Goal: Task Accomplishment & Management: Use online tool/utility

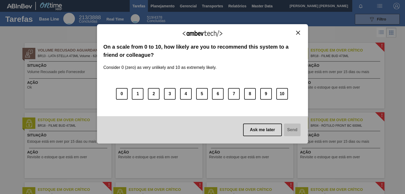
click at [296, 32] on img "Close" at bounding box center [298, 33] width 4 height 4
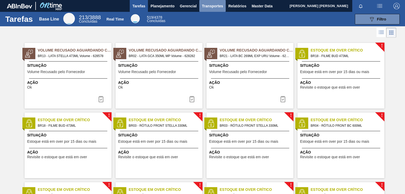
click at [210, 6] on span "Transportes" at bounding box center [212, 6] width 21 height 6
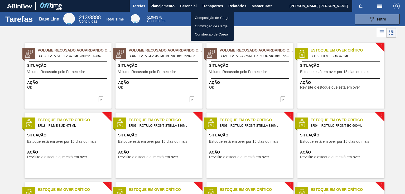
click at [163, 6] on div at bounding box center [202, 97] width 405 height 194
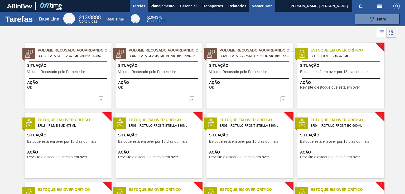
click at [256, 6] on span "Master Data" at bounding box center [261, 6] width 21 height 6
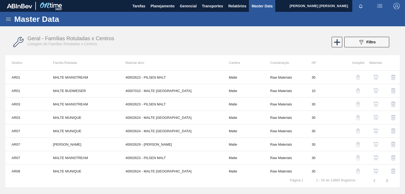
click at [396, 6] on img "button" at bounding box center [396, 6] width 6 height 6
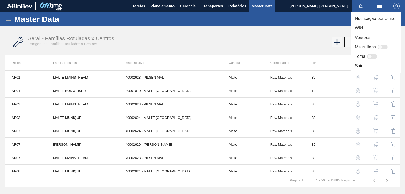
click at [331, 31] on div at bounding box center [202, 97] width 405 height 194
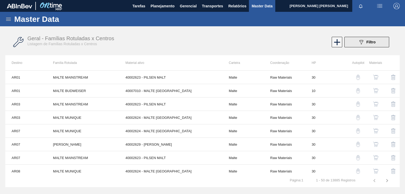
click at [370, 43] on span "Filtro" at bounding box center [370, 42] width 9 height 4
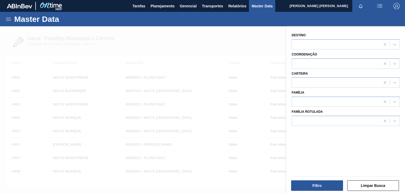
click at [268, 33] on div at bounding box center [202, 123] width 405 height 194
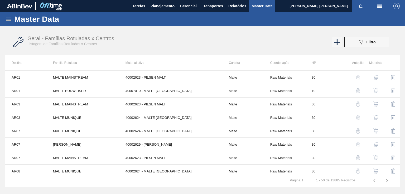
click at [8, 15] on div "Master Data" at bounding box center [202, 19] width 405 height 14
click at [8, 17] on icon at bounding box center [8, 19] width 6 height 6
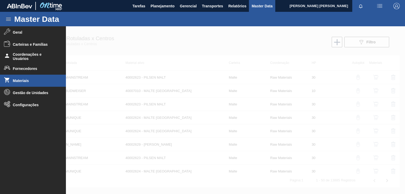
click at [23, 79] on span "Materiais" at bounding box center [34, 81] width 43 height 4
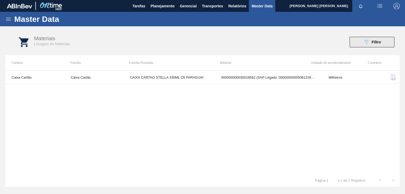
click at [371, 44] on div "089F7B8B-B2A5-4AFE-B5C0-19BA573D28AC Filtro" at bounding box center [372, 42] width 18 height 6
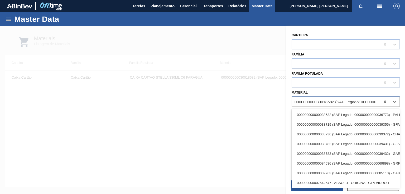
click at [324, 100] on div "000000000030018582 (SAP Legado: 000000000050812268) - CAIXA CARTAO STELLA 330ML…" at bounding box center [337, 102] width 86 height 4
click at [385, 101] on icon at bounding box center [384, 101] width 5 height 5
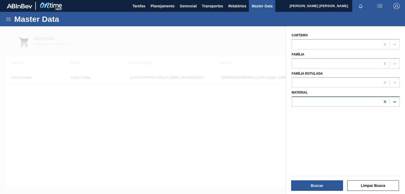
paste input "30018580"
type input "30018580"
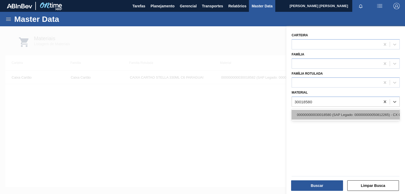
click at [321, 114] on div "000000000030018580 (SAP Legado: 000000000050812265) - CX CART STELLA 350ML SLK …" at bounding box center [345, 115] width 108 height 10
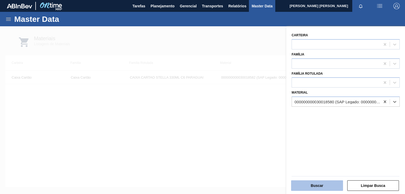
click at [315, 186] on button "Buscar" at bounding box center [317, 186] width 52 height 11
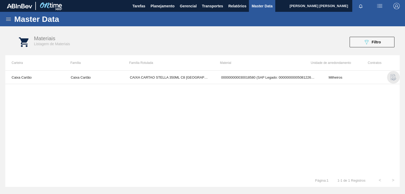
click at [392, 78] on img "button" at bounding box center [393, 77] width 6 height 6
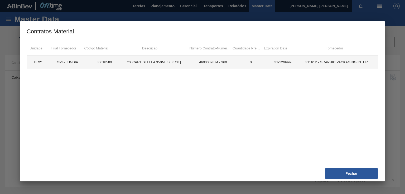
click at [103, 63] on td "30018580" at bounding box center [104, 62] width 32 height 13
copy td "30018580"
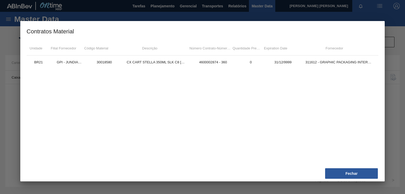
click at [395, 111] on div at bounding box center [202, 97] width 405 height 194
drag, startPoint x: 350, startPoint y: 172, endPoint x: 265, endPoint y: 97, distance: 113.1
click at [349, 171] on button "Fechar" at bounding box center [351, 174] width 53 height 11
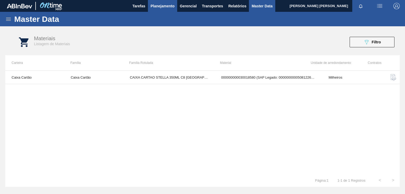
click at [159, 6] on span "Planejamento" at bounding box center [162, 6] width 24 height 6
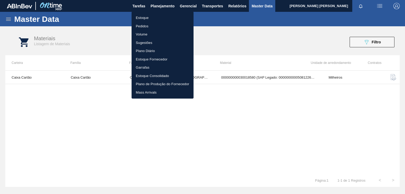
click at [144, 26] on li "Pedidos" at bounding box center [162, 26] width 62 height 8
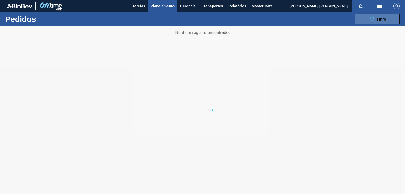
click at [378, 17] on span "Filtro" at bounding box center [381, 19] width 9 height 4
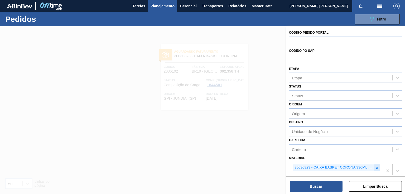
click at [376, 167] on icon at bounding box center [377, 168] width 2 height 2
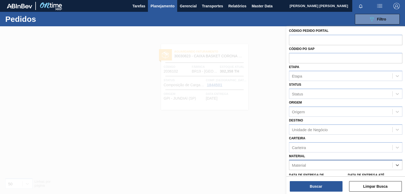
paste input "30018580"
type input "30018580"
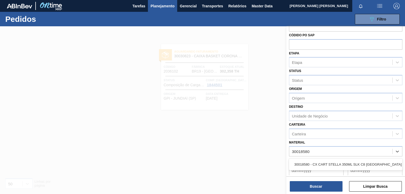
scroll to position [28, 0]
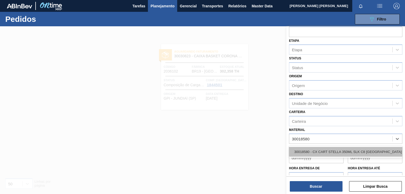
click at [310, 149] on div "30018580 - CX CART STELLA 350ML SLK C8 [GEOGRAPHIC_DATA]" at bounding box center [345, 152] width 113 height 10
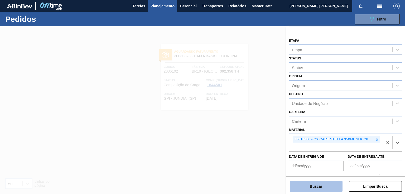
click at [306, 189] on button "Buscar" at bounding box center [315, 186] width 53 height 11
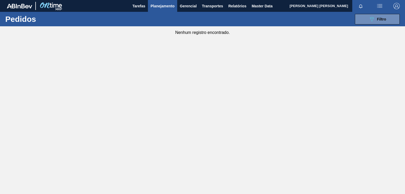
click at [151, 4] on span "Planejamento" at bounding box center [162, 6] width 24 height 6
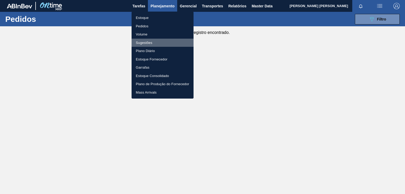
click at [144, 42] on li "Sugestões" at bounding box center [162, 43] width 62 height 8
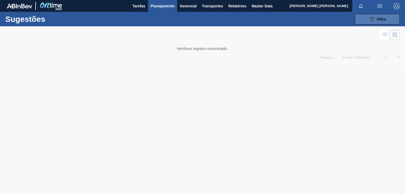
click at [373, 16] on icon "089F7B8B-B2A5-4AFE-B5C0-19BA573D28AC" at bounding box center [371, 19] width 6 height 6
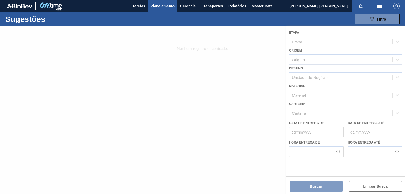
click at [305, 97] on div at bounding box center [202, 110] width 405 height 168
click at [300, 97] on div at bounding box center [202, 110] width 405 height 168
